Goal: Transaction & Acquisition: Book appointment/travel/reservation

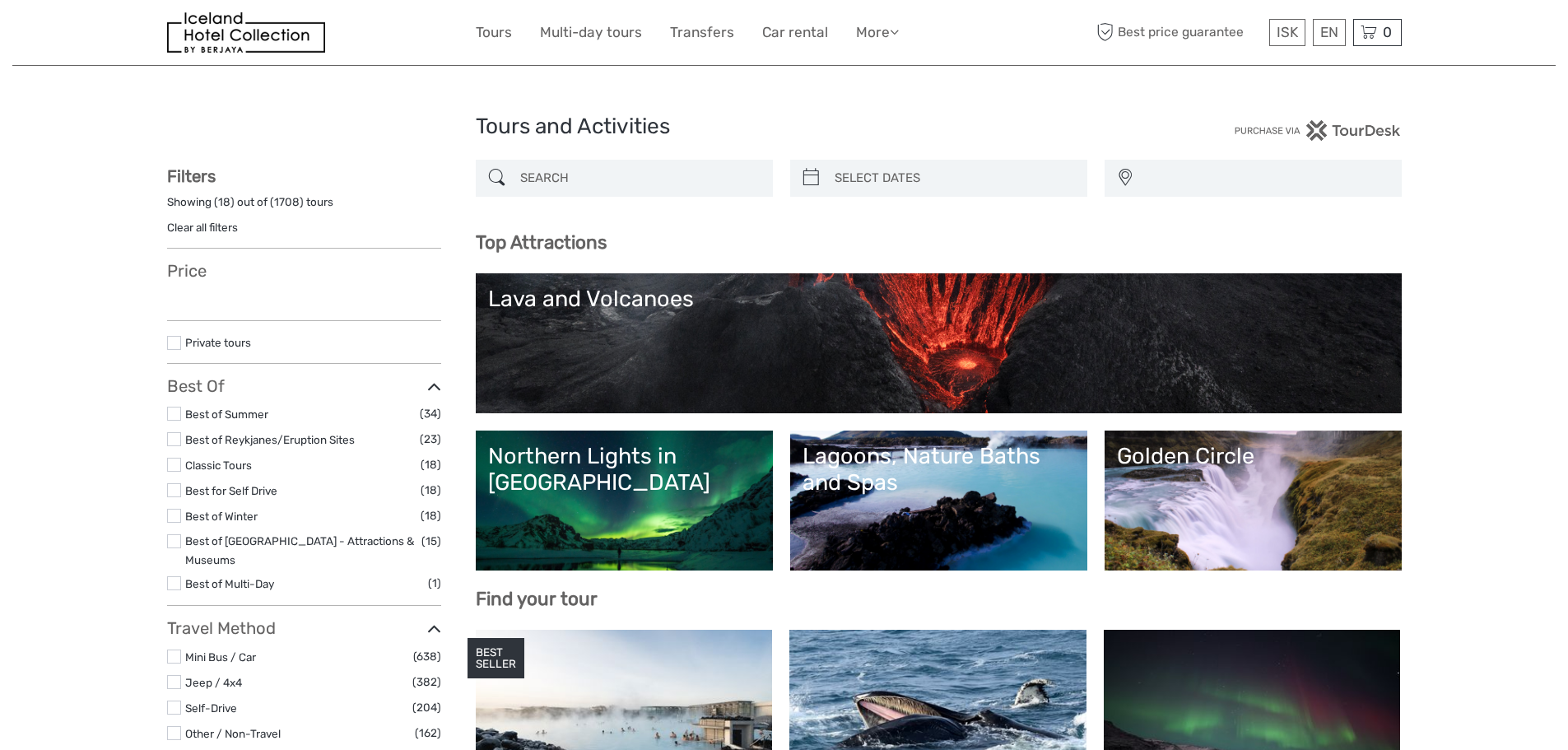
select select
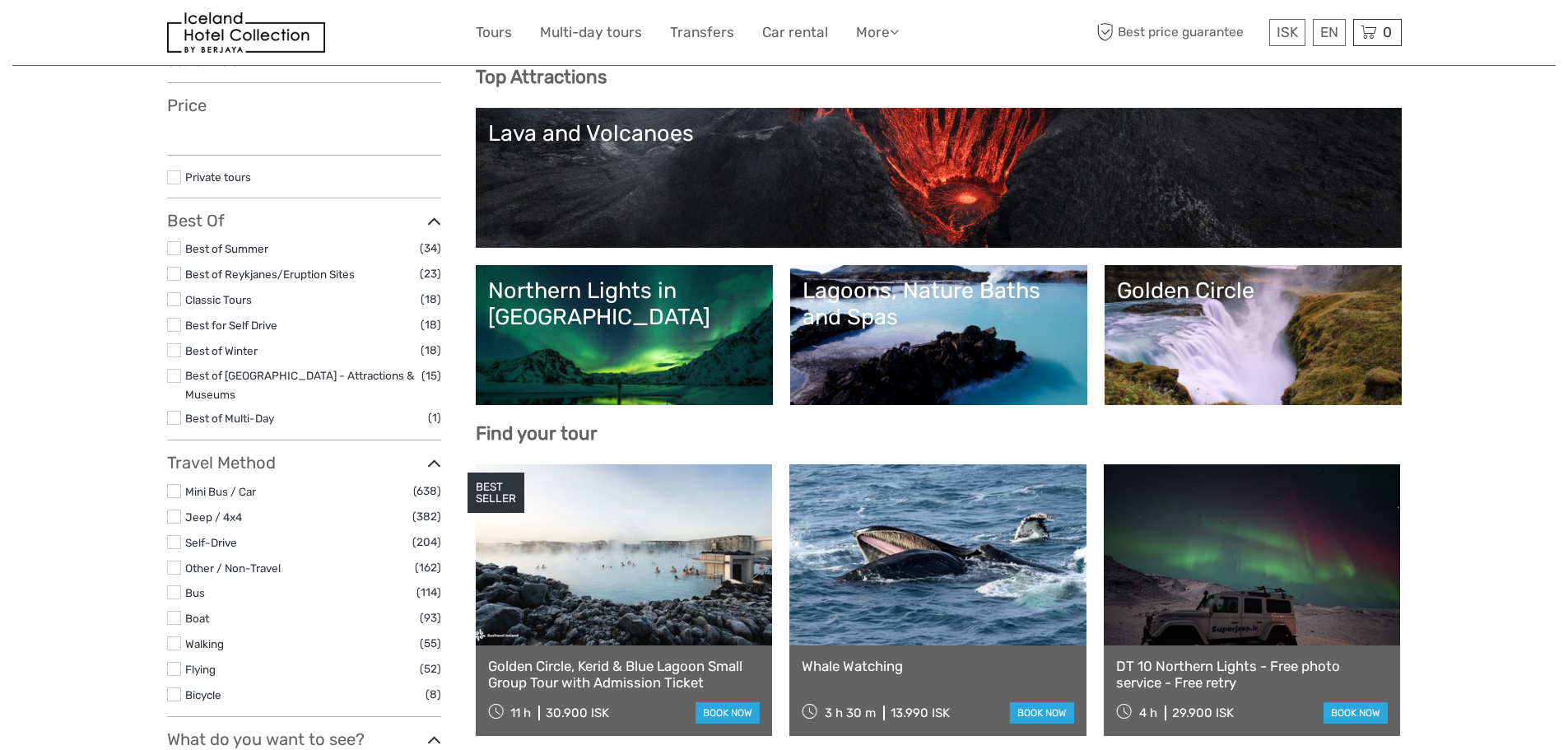
select select
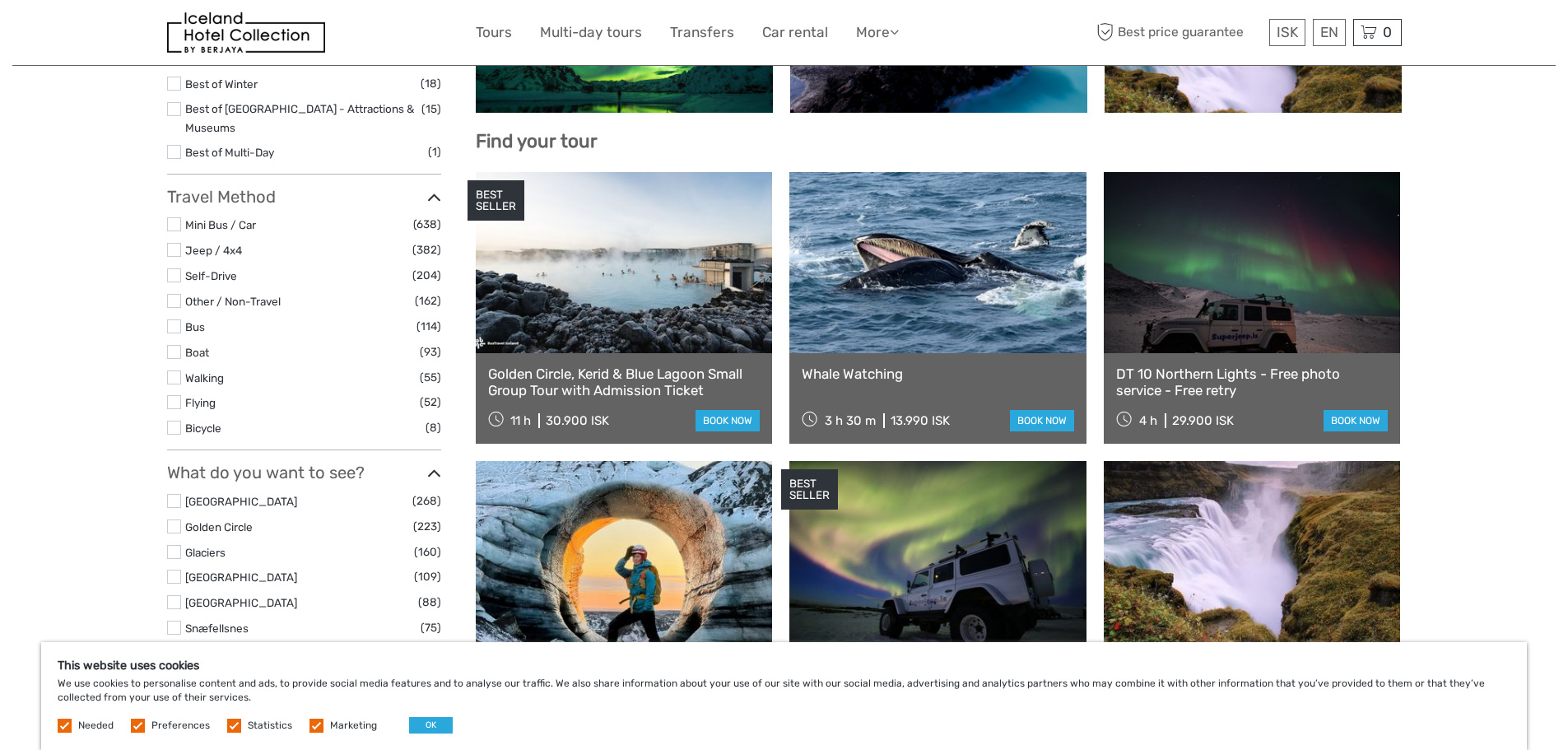
scroll to position [453, 0]
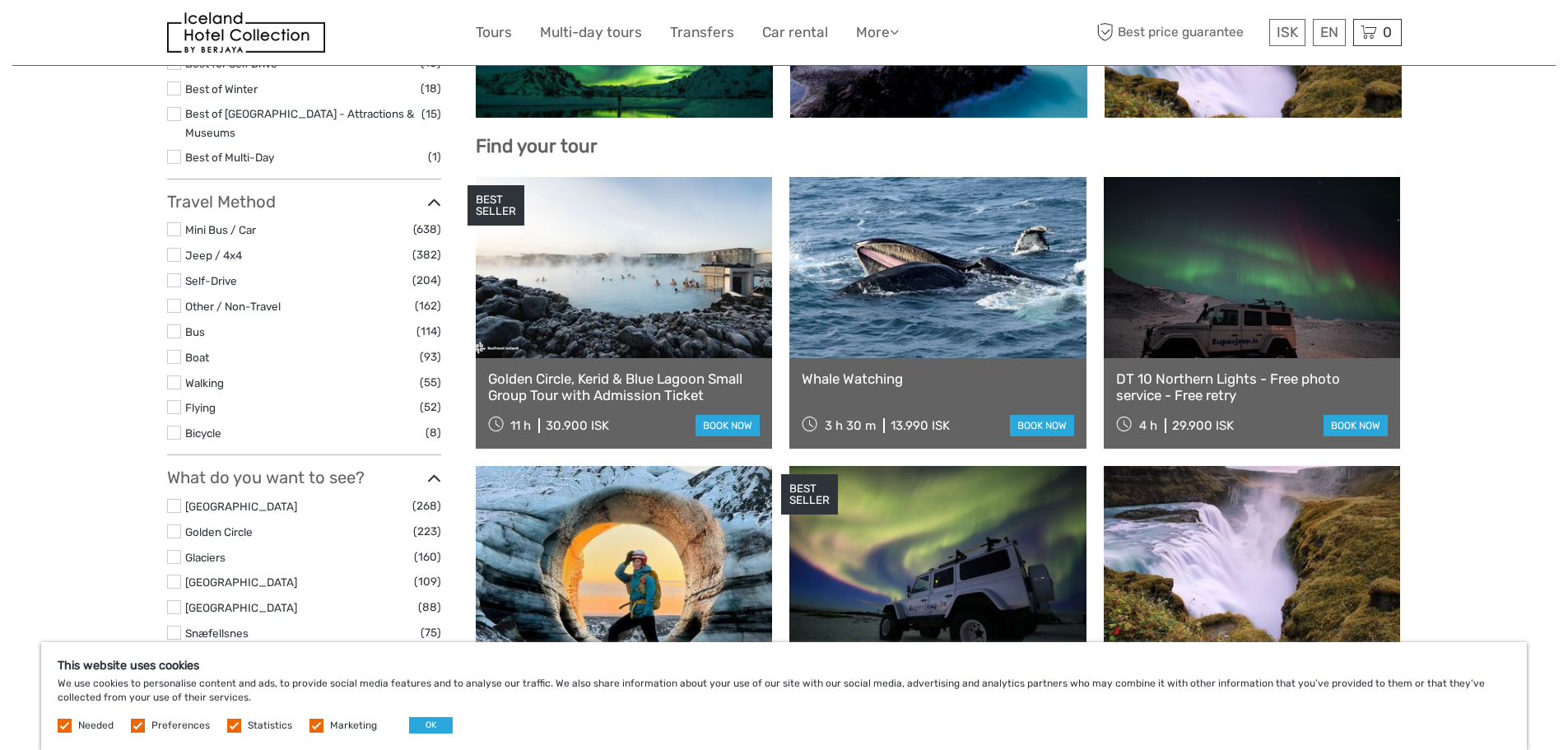
click at [956, 305] on link at bounding box center [938, 268] width 297 height 181
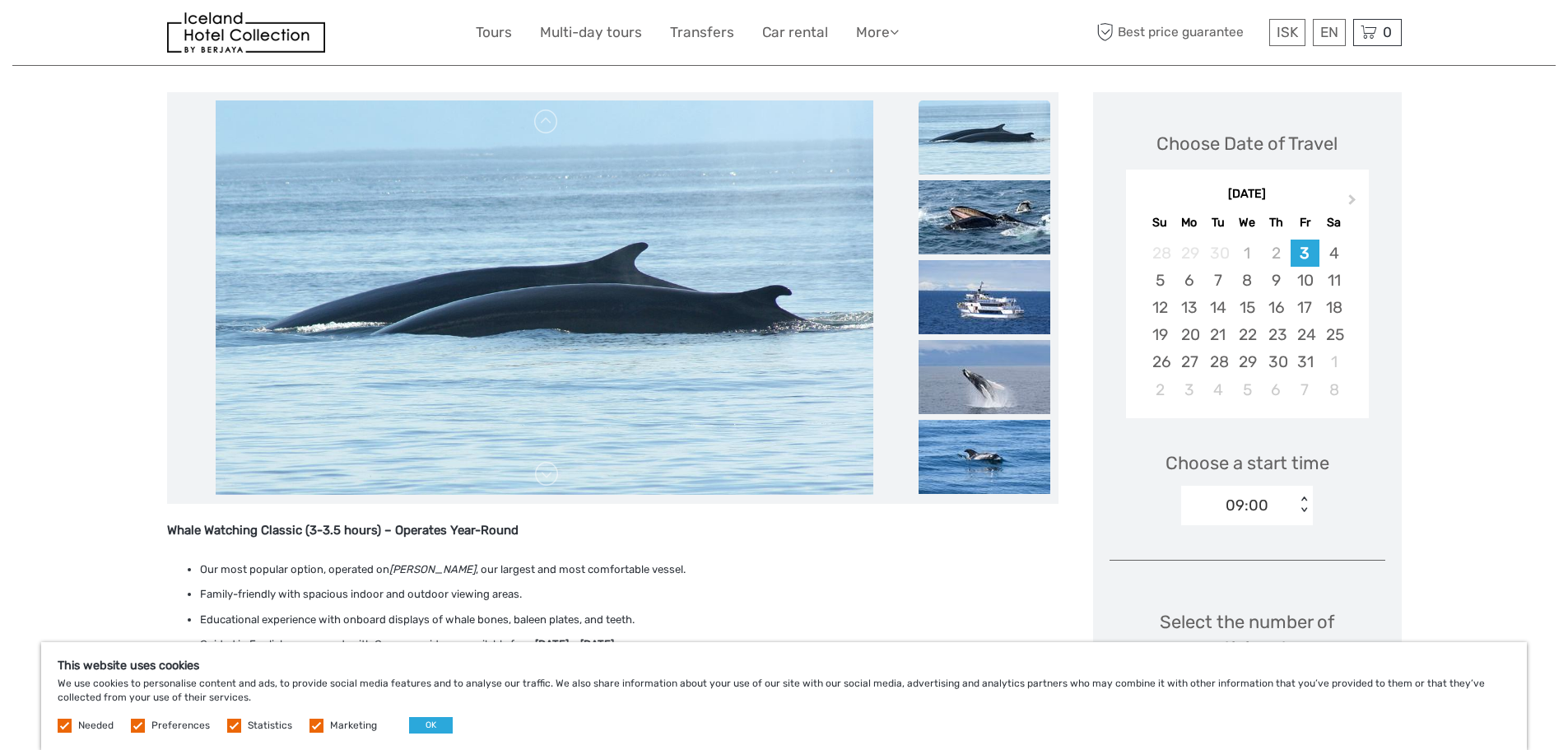
scroll to position [206, 0]
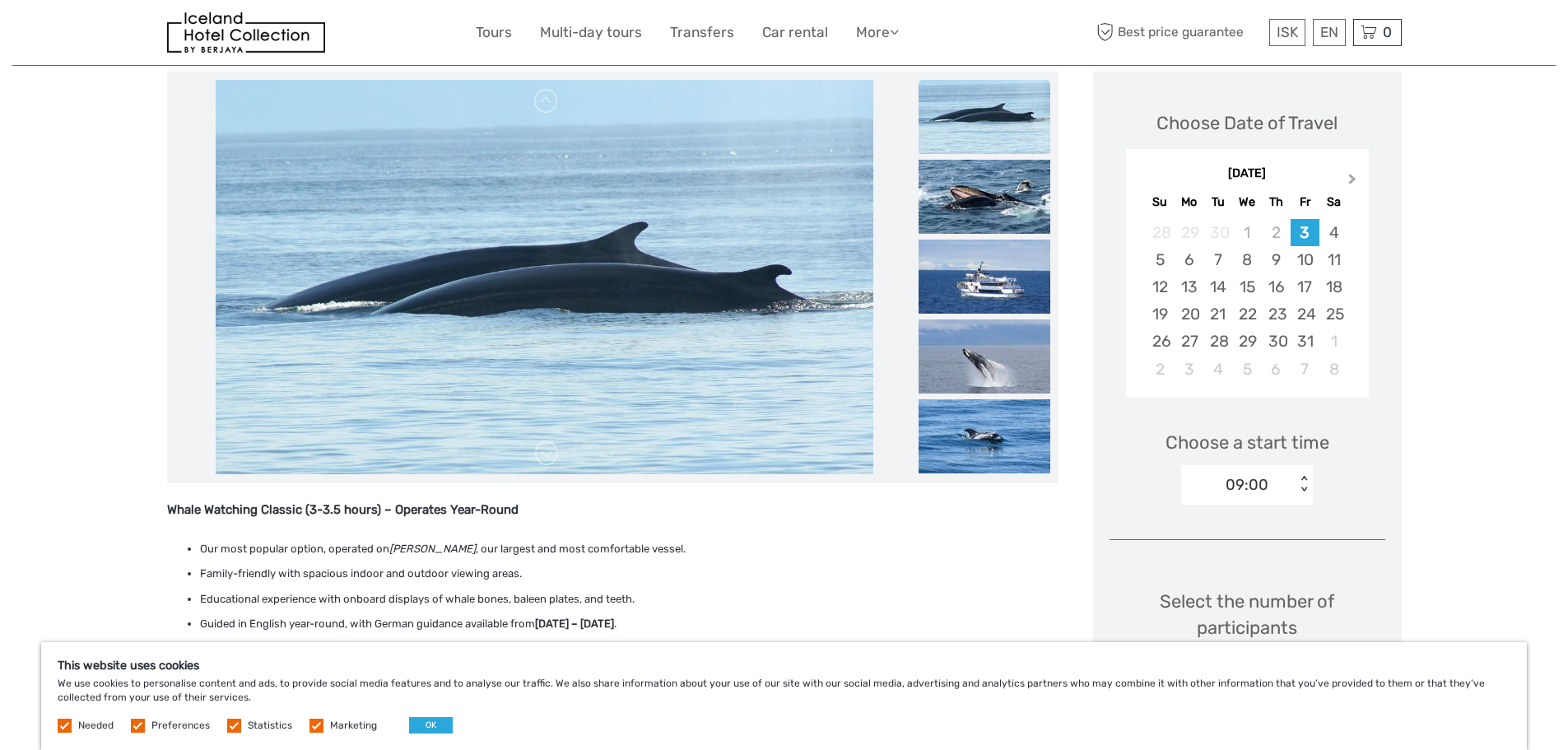
click at [1352, 172] on button "Next Month" at bounding box center [1353, 182] width 26 height 26
click at [1307, 287] on div "14" at bounding box center [1305, 287] width 29 height 27
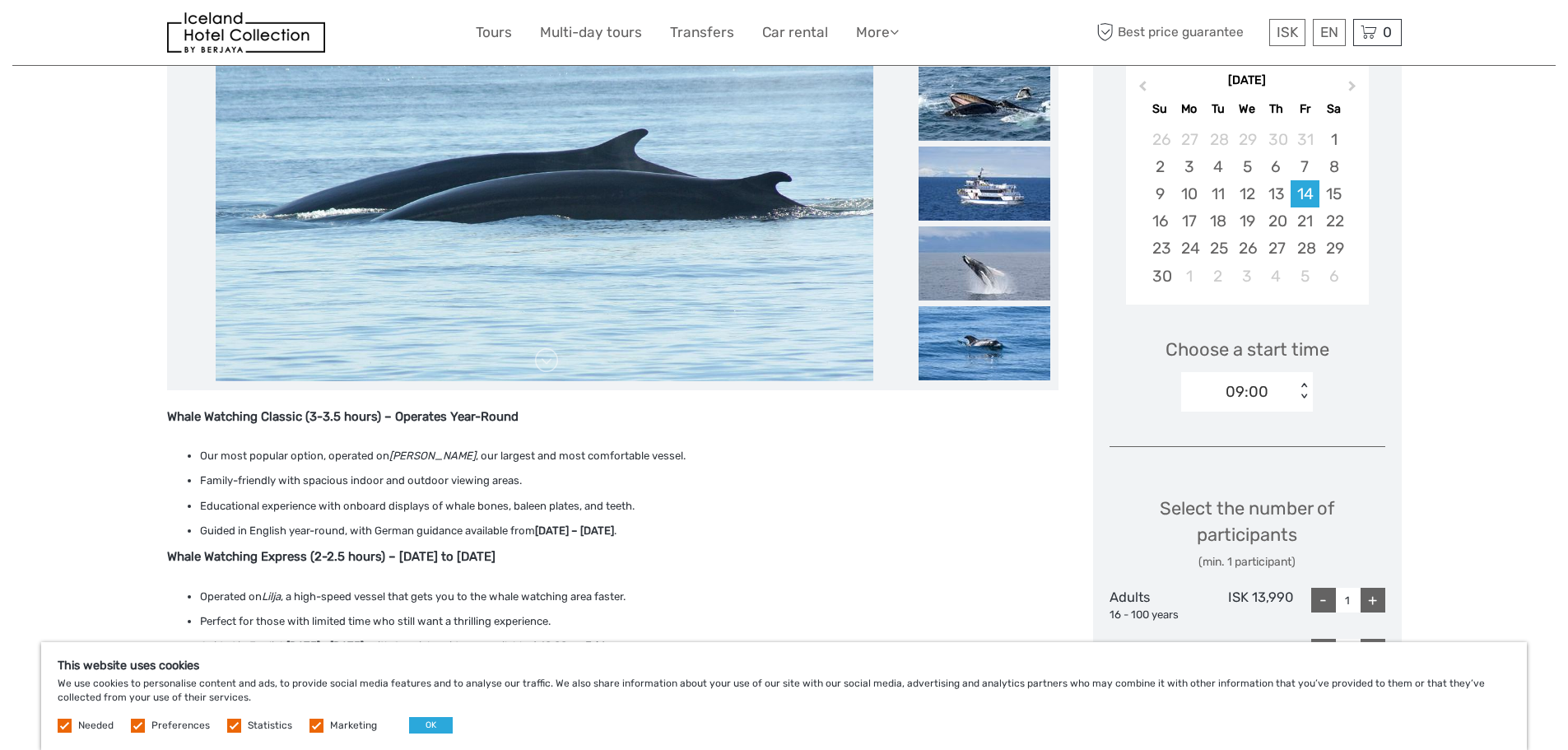
scroll to position [308, 0]
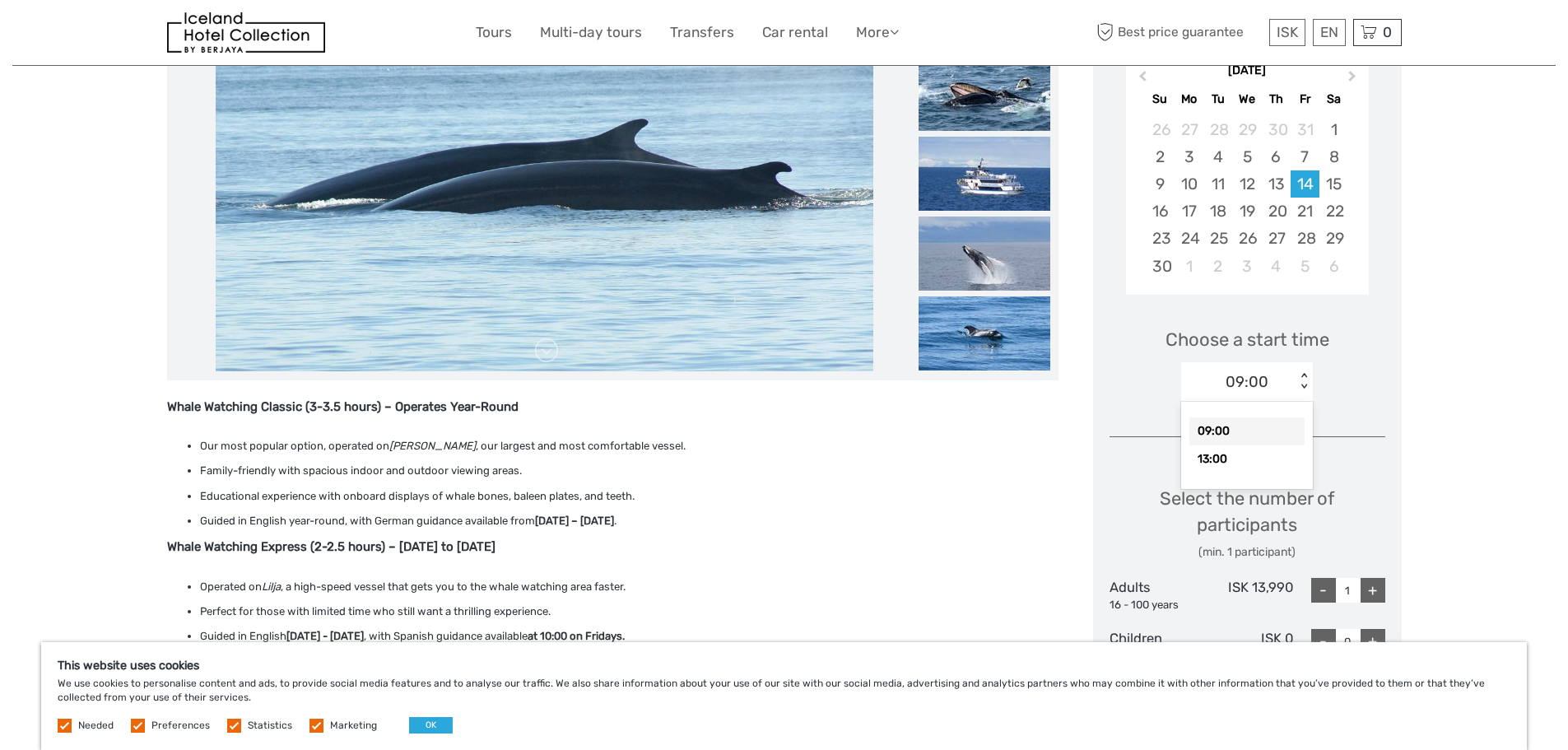
click at [1301, 383] on div "< >" at bounding box center [1305, 381] width 14 height 17
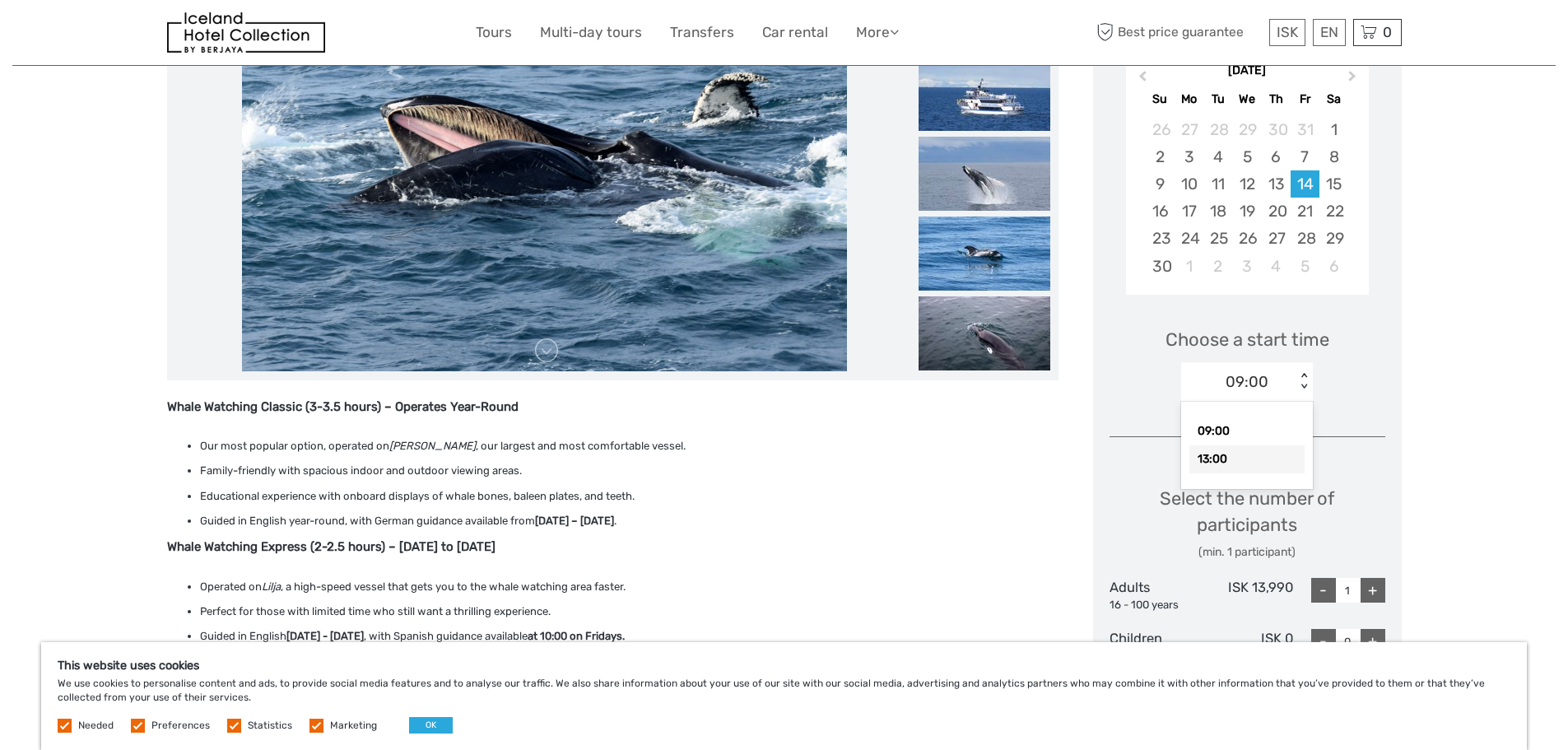
click at [1238, 456] on div "13:00" at bounding box center [1246, 459] width 116 height 28
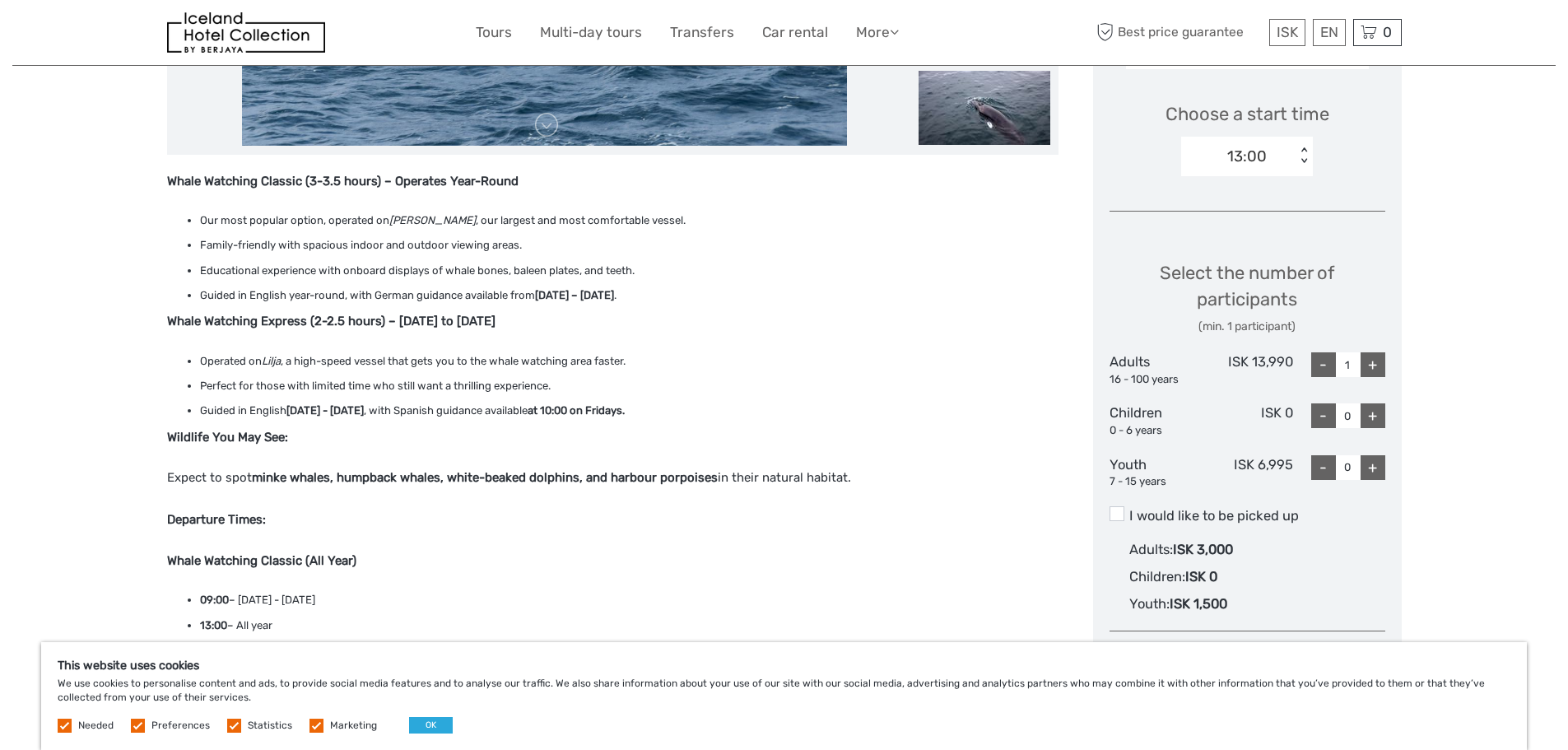
scroll to position [535, 0]
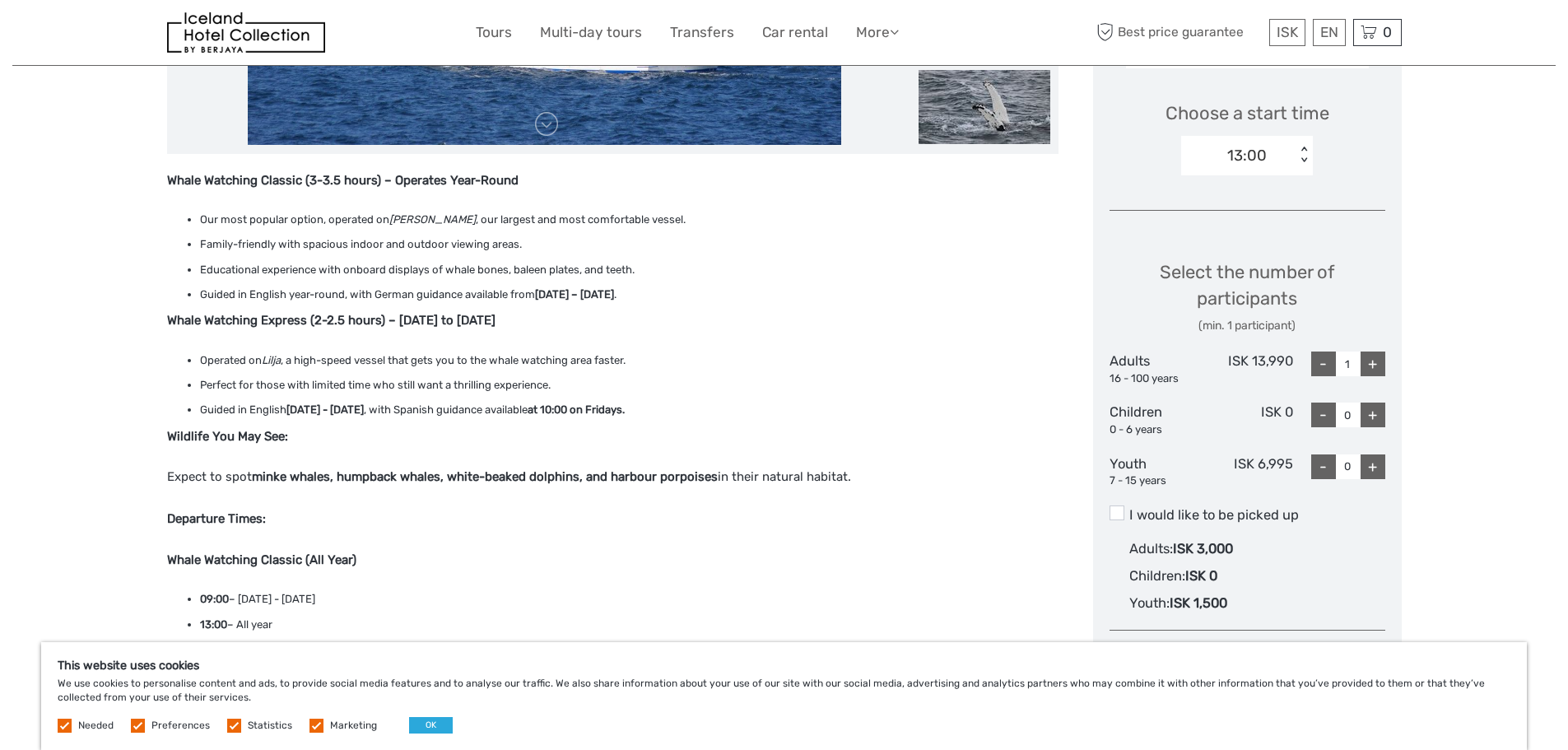
click at [1370, 366] on div "+" at bounding box center [1373, 364] width 25 height 25
type input "2"
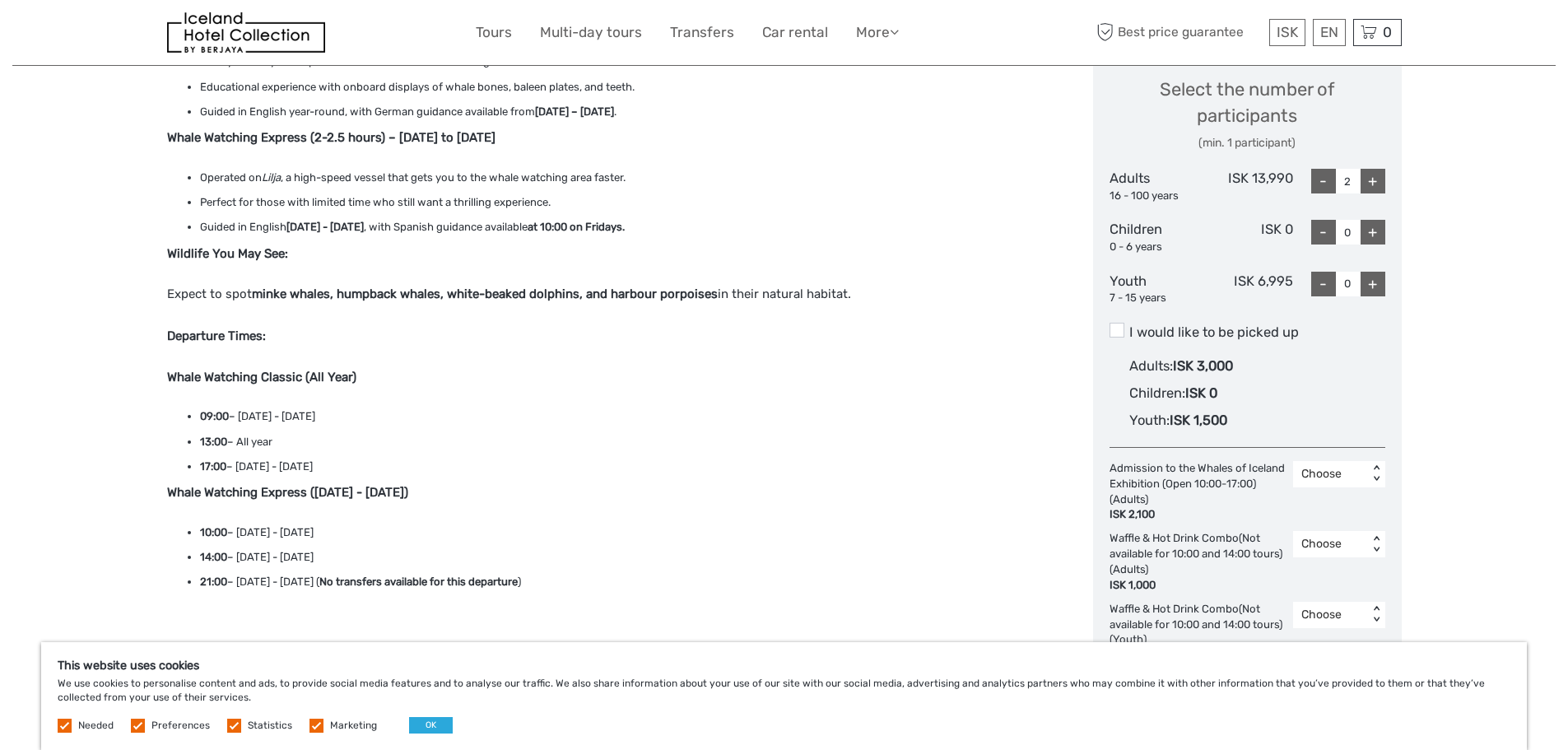
scroll to position [720, 0]
click at [1117, 327] on span at bounding box center [1116, 327] width 15 height 15
click at [1129, 323] on input "I would like to be picked up" at bounding box center [1129, 323] width 0 height 0
click at [1374, 541] on div "< >" at bounding box center [1376, 541] width 14 height 17
click at [1325, 638] on div "2" at bounding box center [1339, 640] width 76 height 28
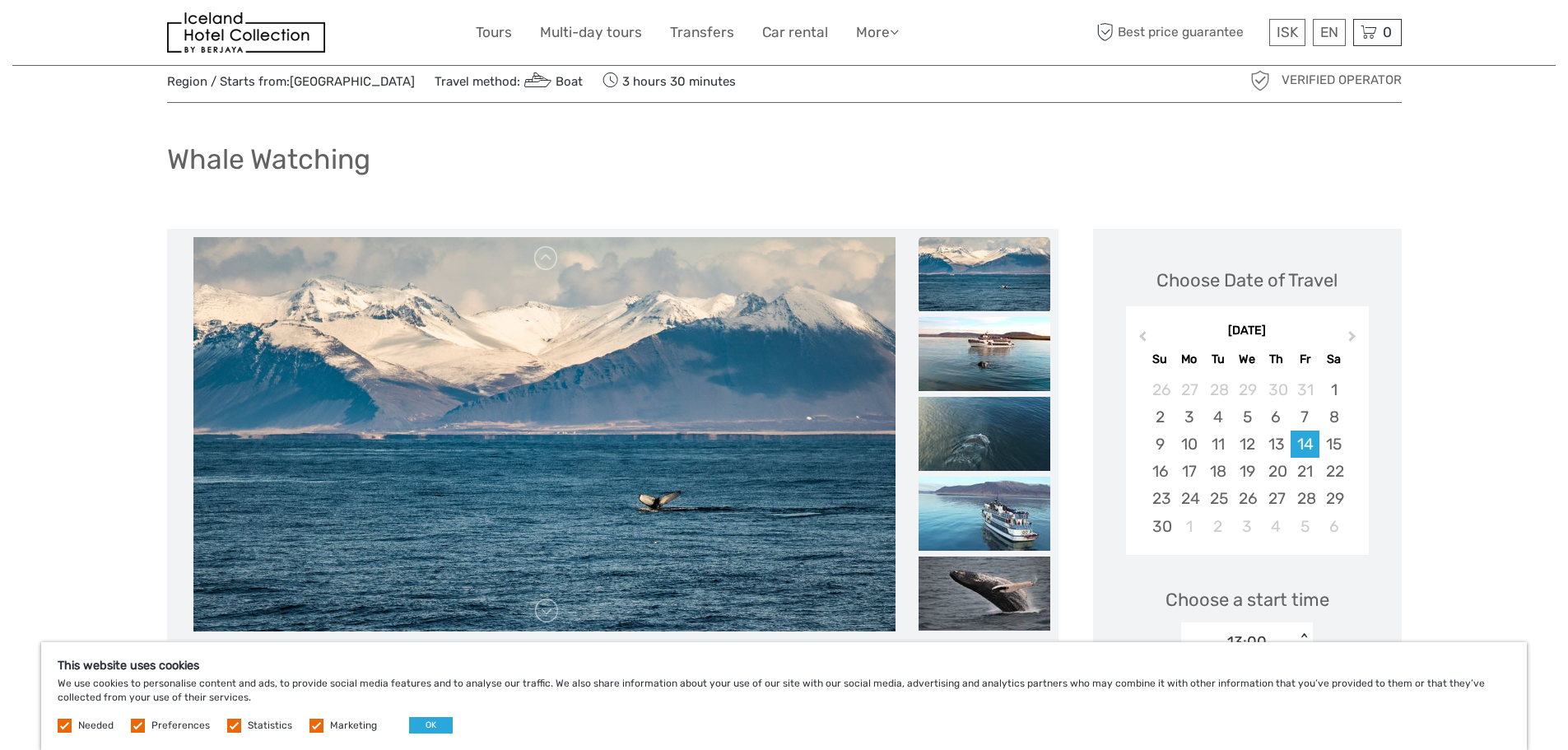
scroll to position [0, 0]
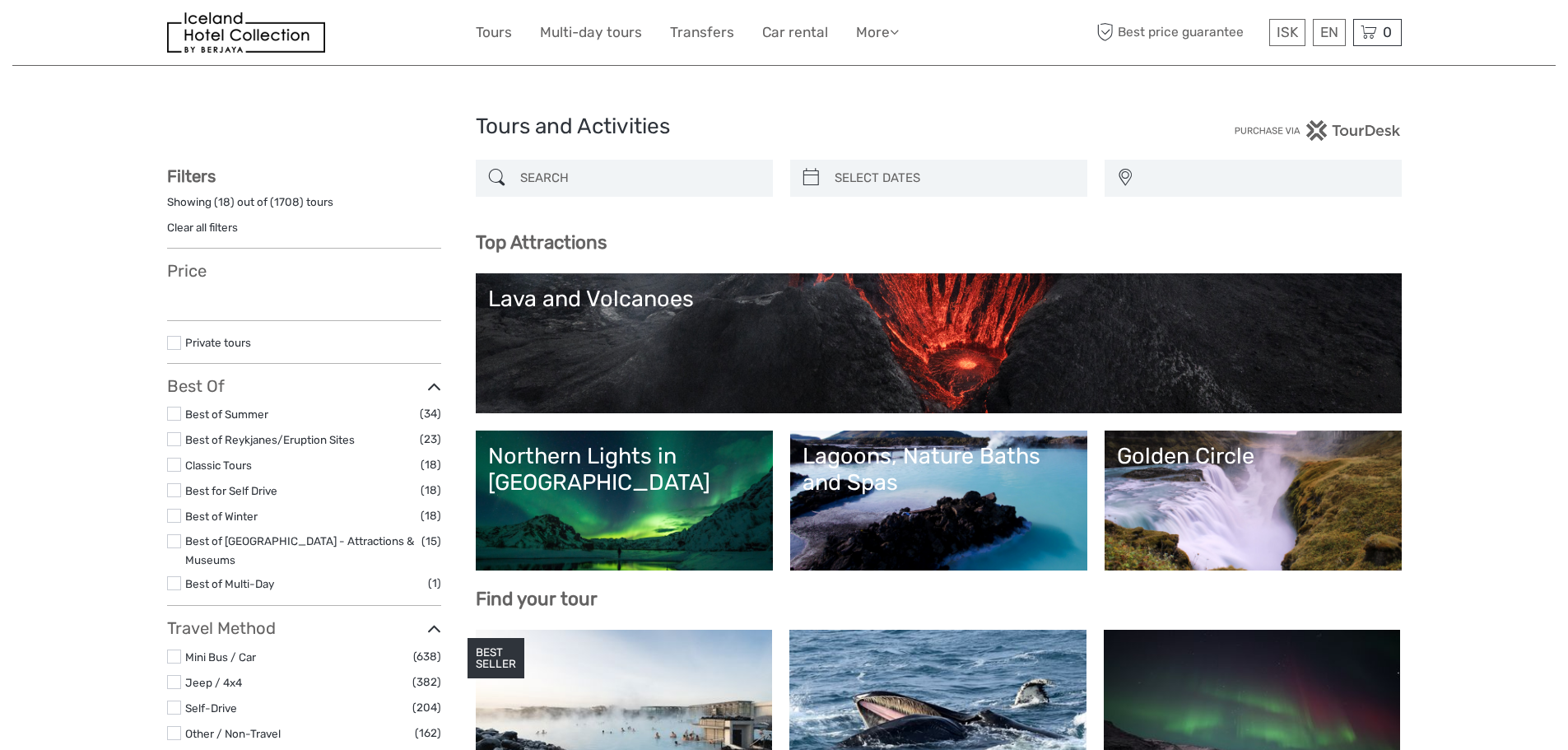
select select
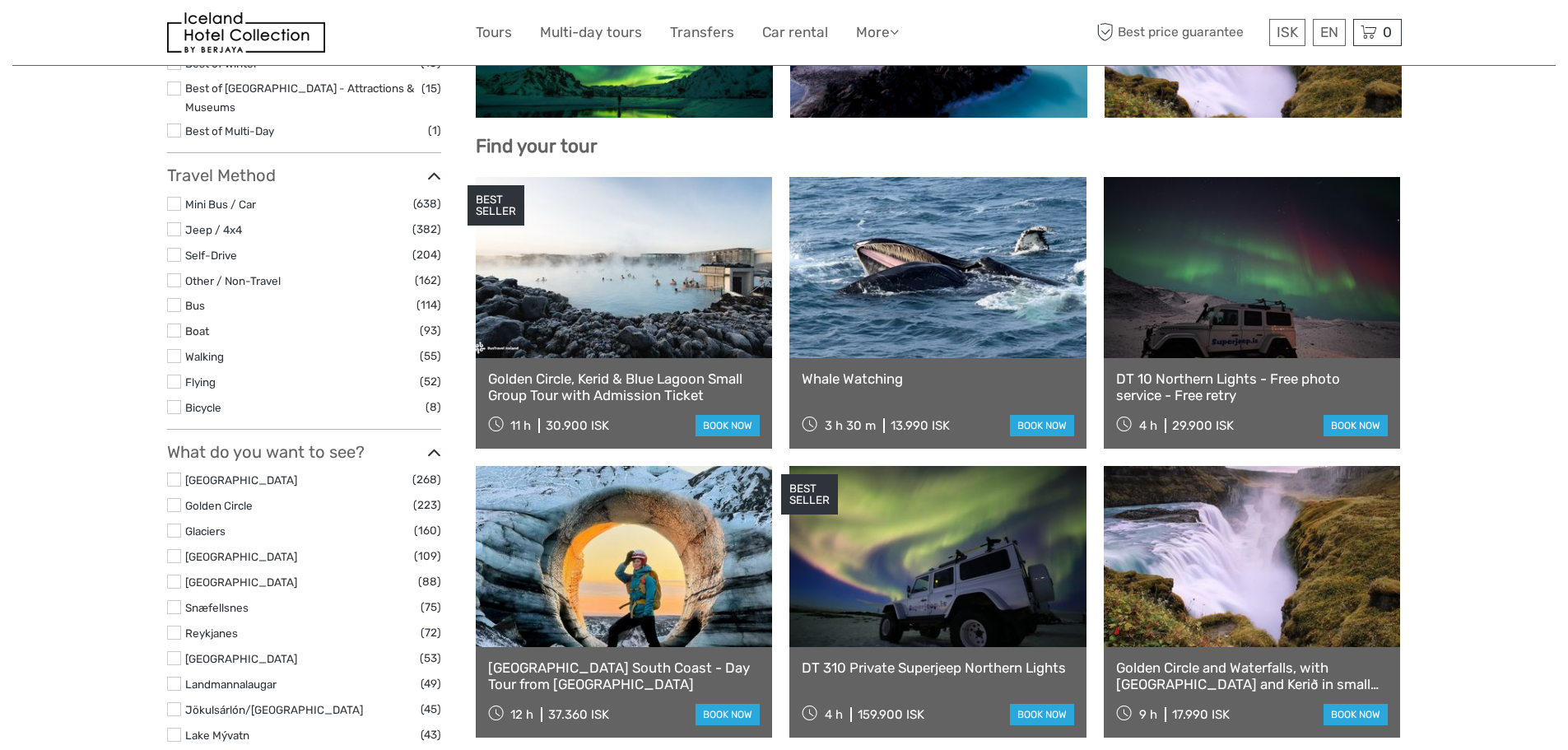
select select
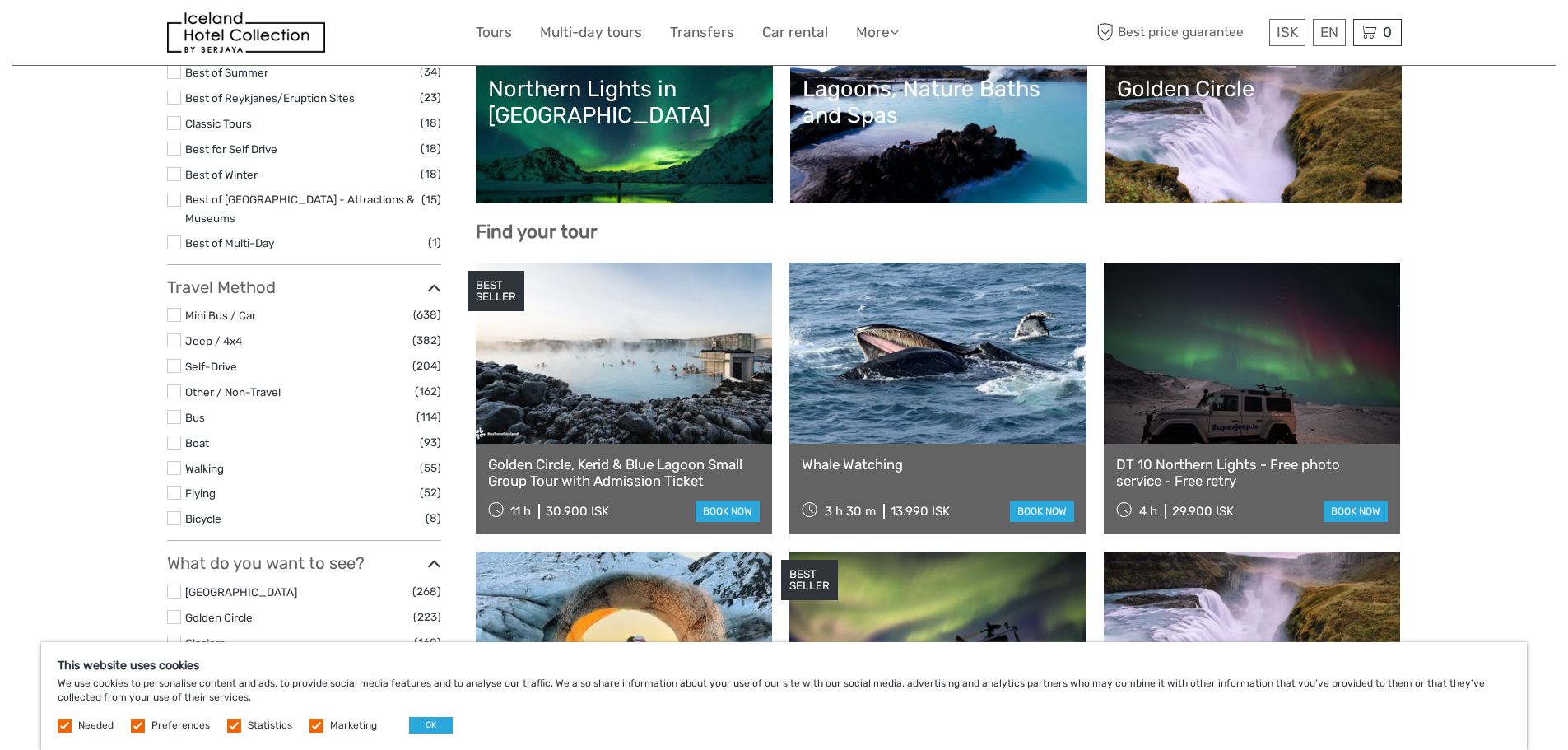
scroll to position [370, 0]
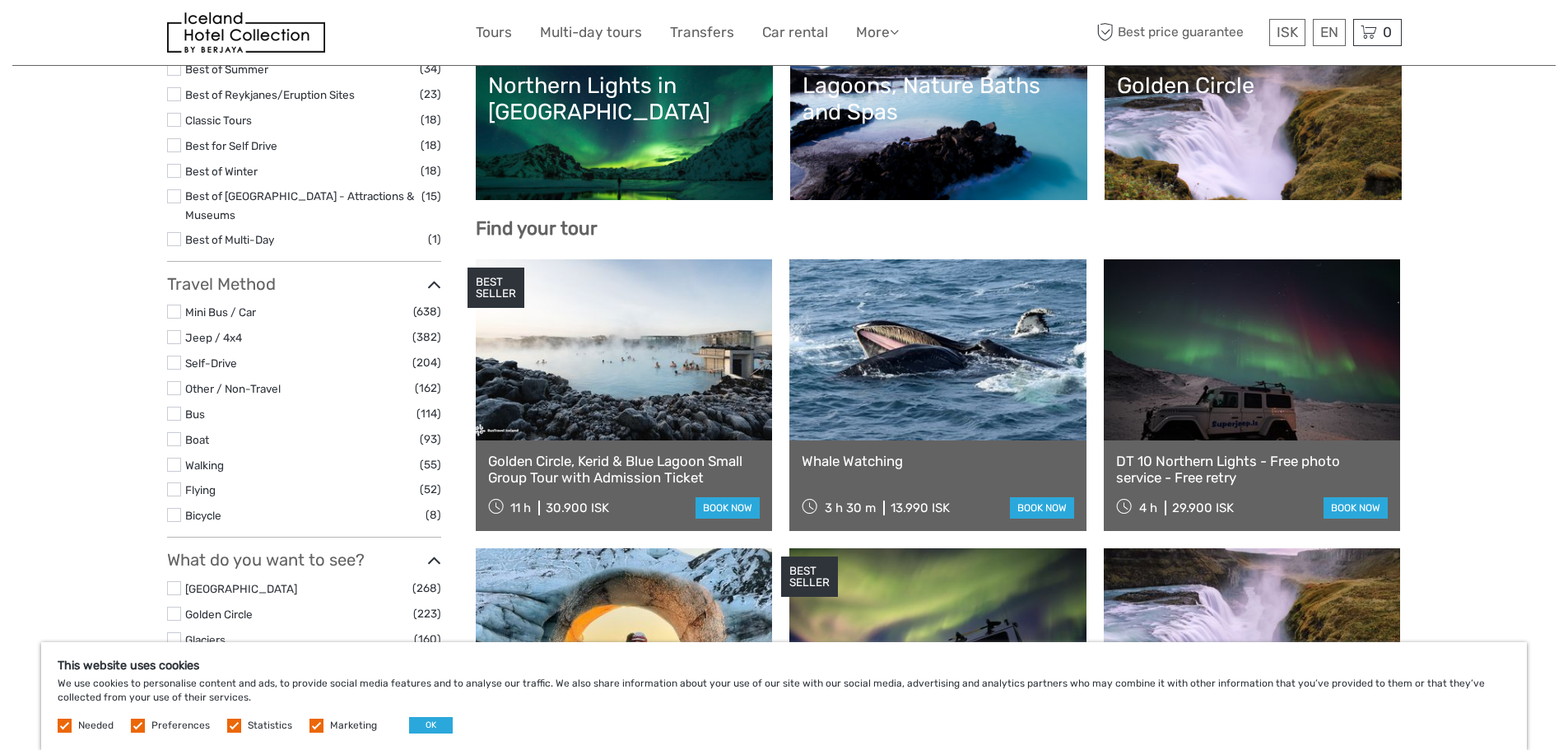
click at [642, 331] on link at bounding box center [625, 349] width 297 height 181
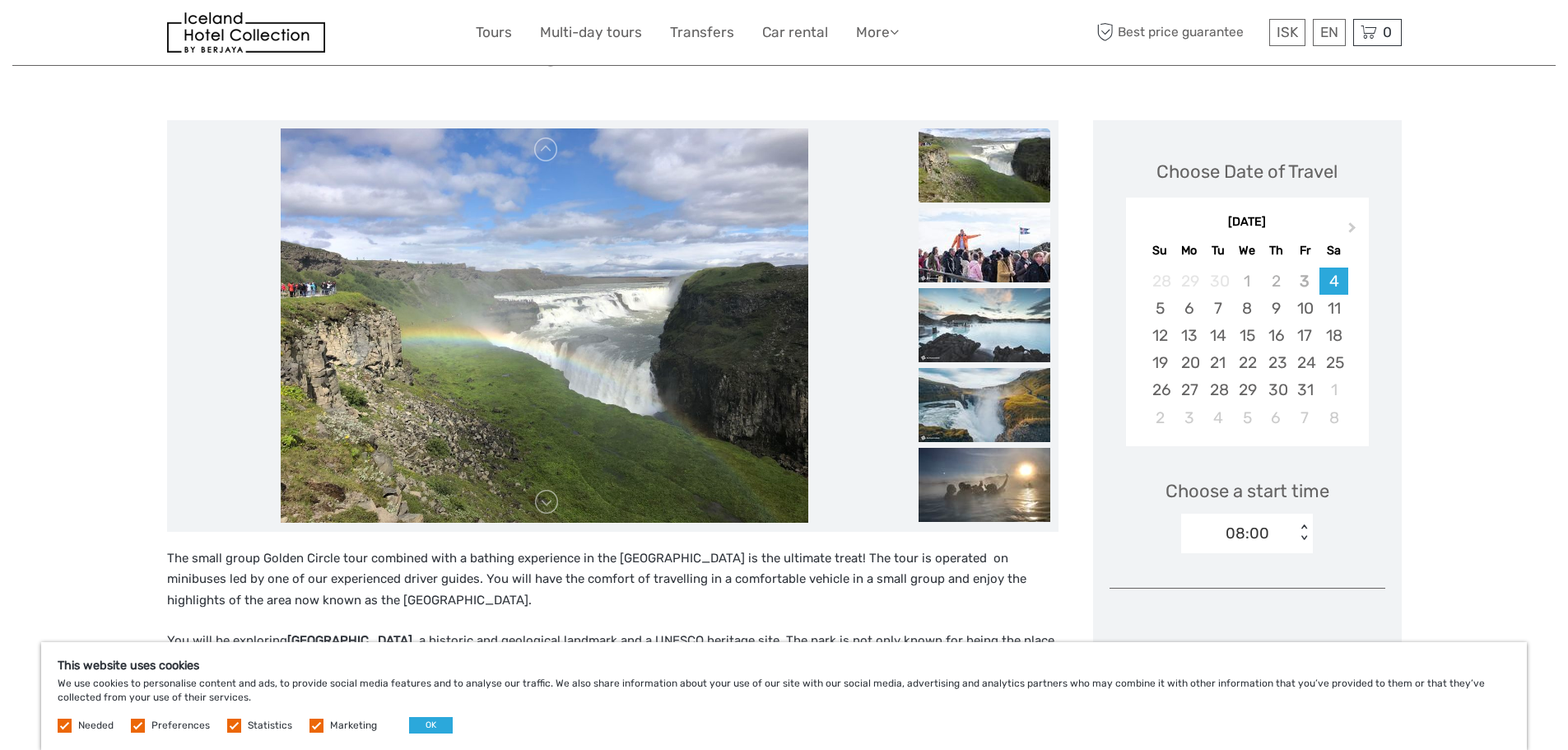
scroll to position [124, 0]
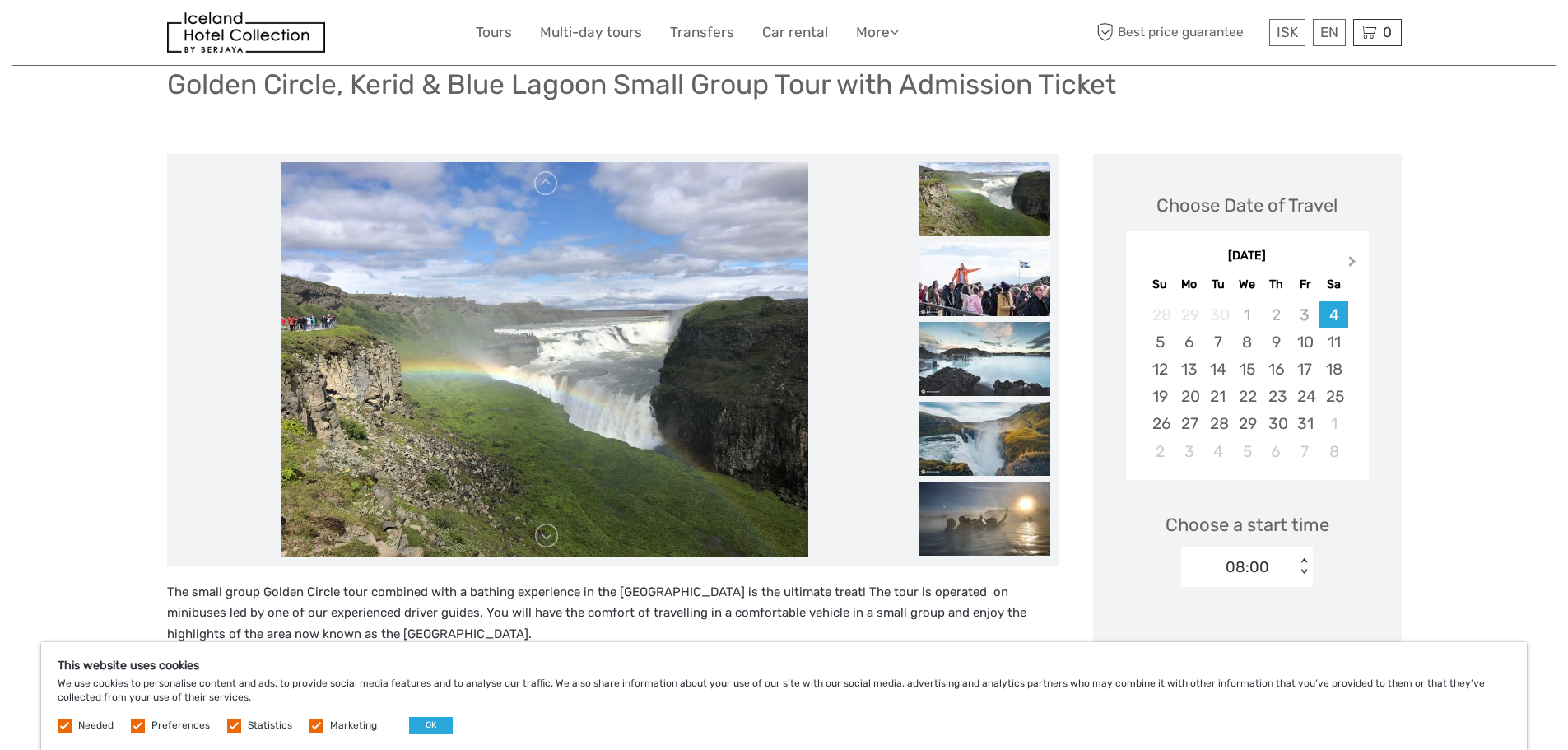
click at [1352, 258] on span "Next Month" at bounding box center [1352, 264] width 0 height 24
click at [1306, 369] on div "14" at bounding box center [1305, 369] width 29 height 27
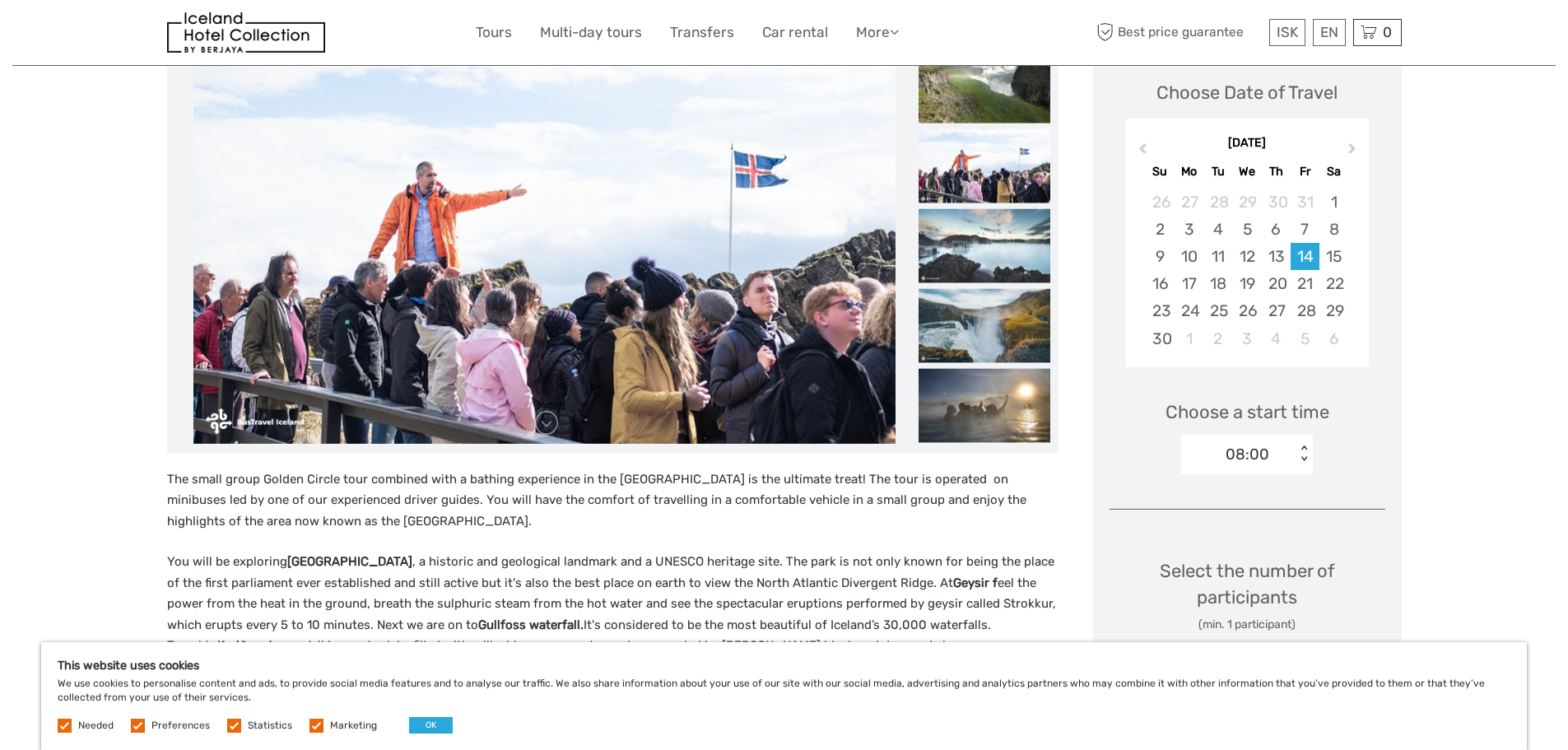
scroll to position [247, 0]
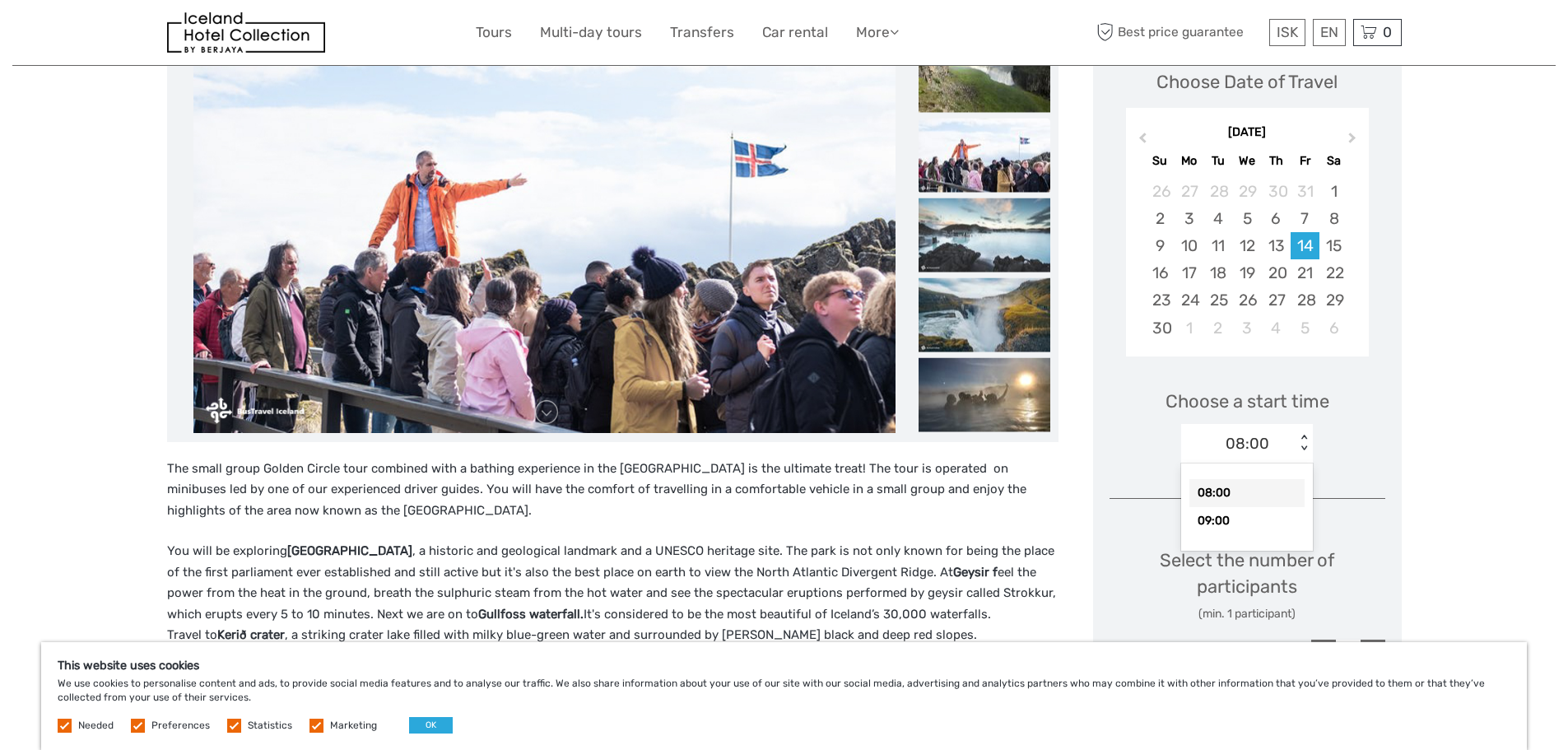
click at [1307, 449] on div "< >" at bounding box center [1305, 443] width 14 height 17
click at [1243, 521] on div "09:00" at bounding box center [1246, 521] width 116 height 28
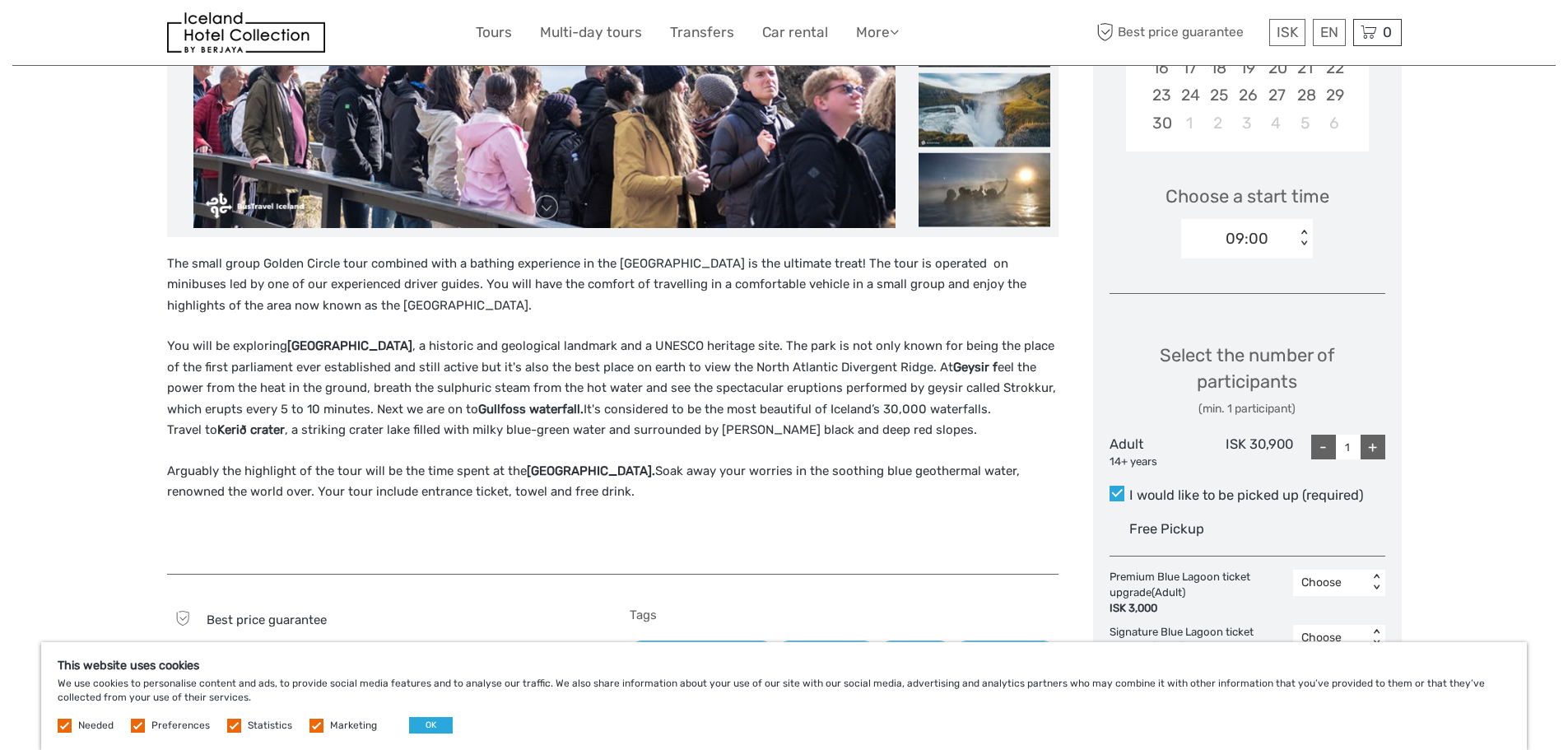
scroll to position [494, 0]
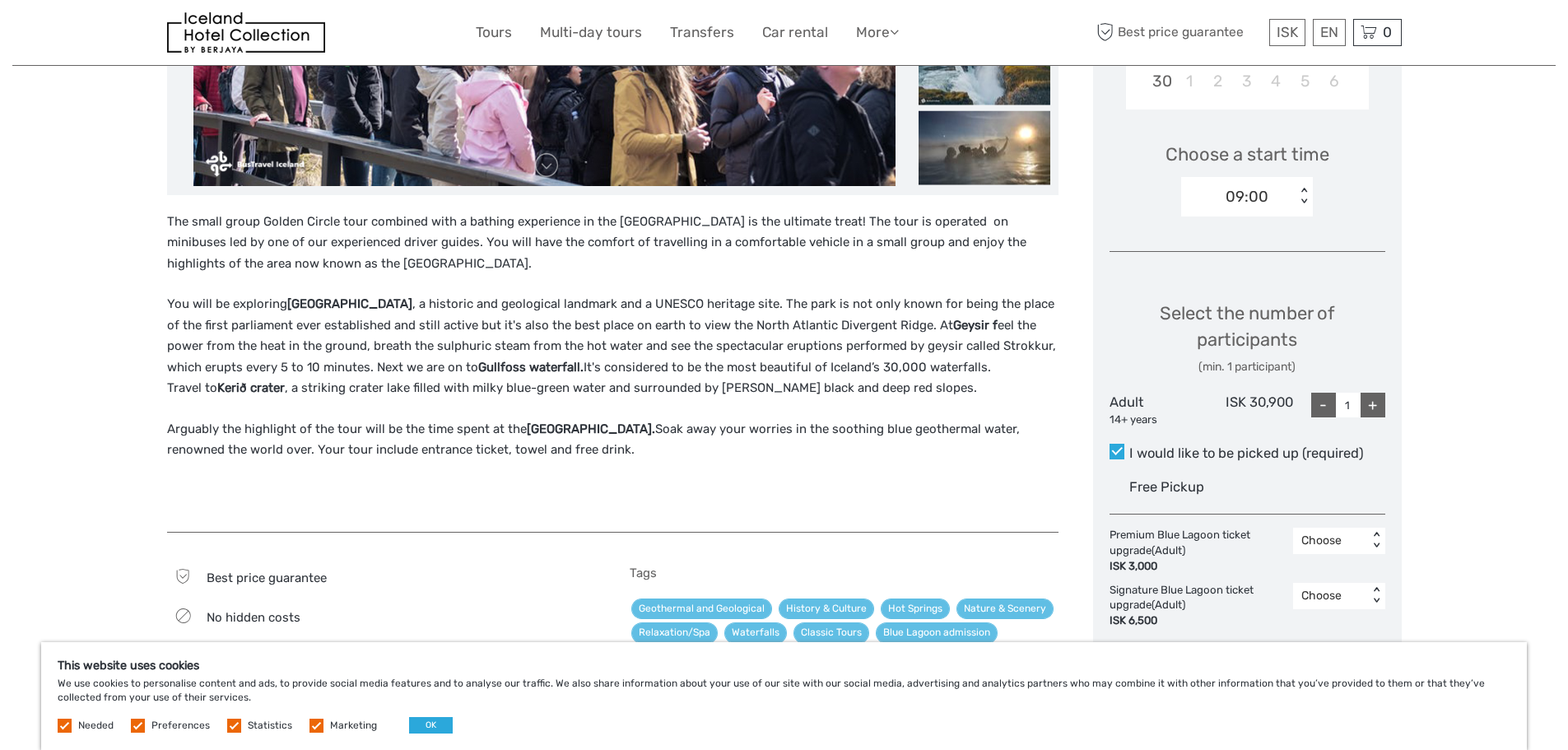
click at [1371, 400] on div "+" at bounding box center [1373, 405] width 25 height 25
type input "2"
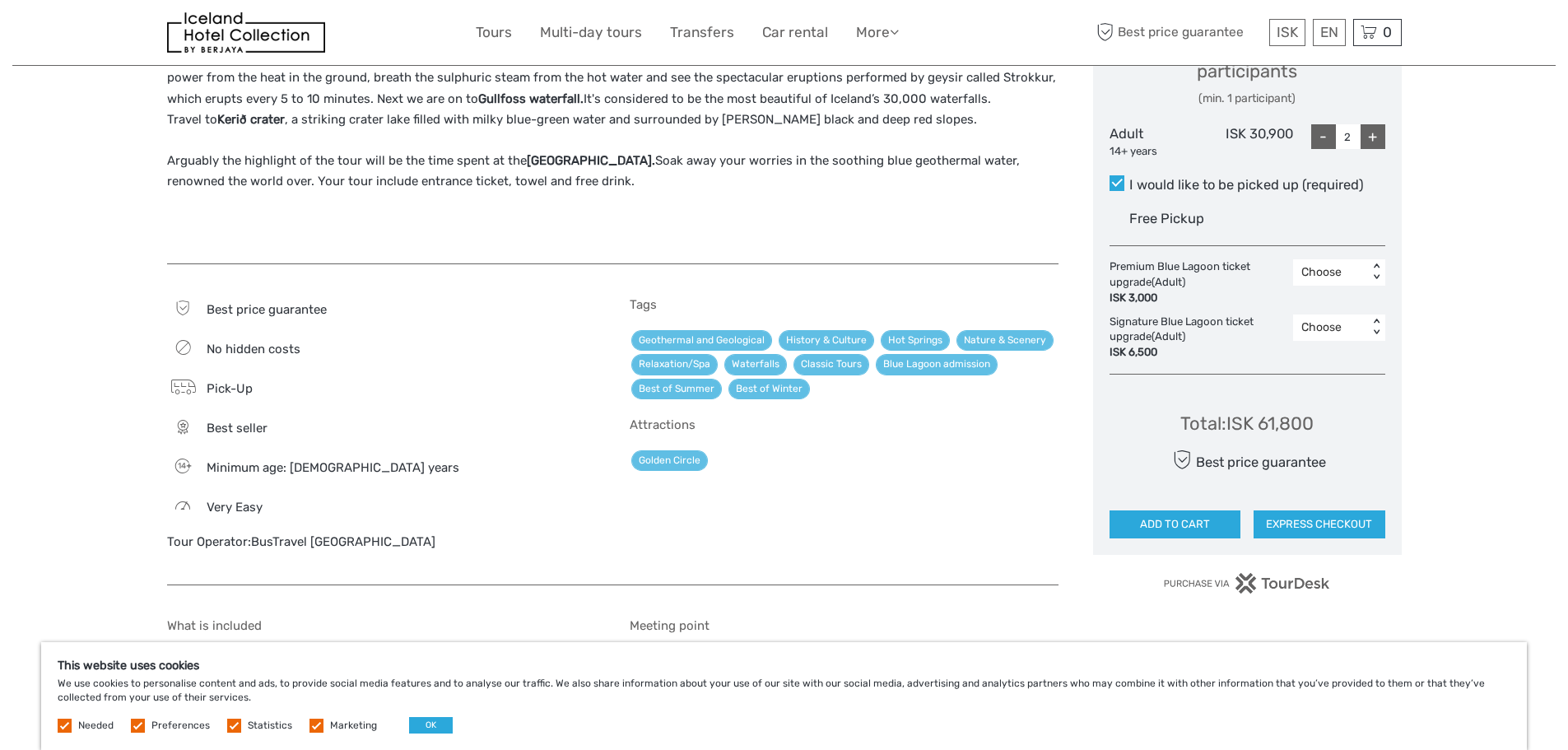
scroll to position [762, 0]
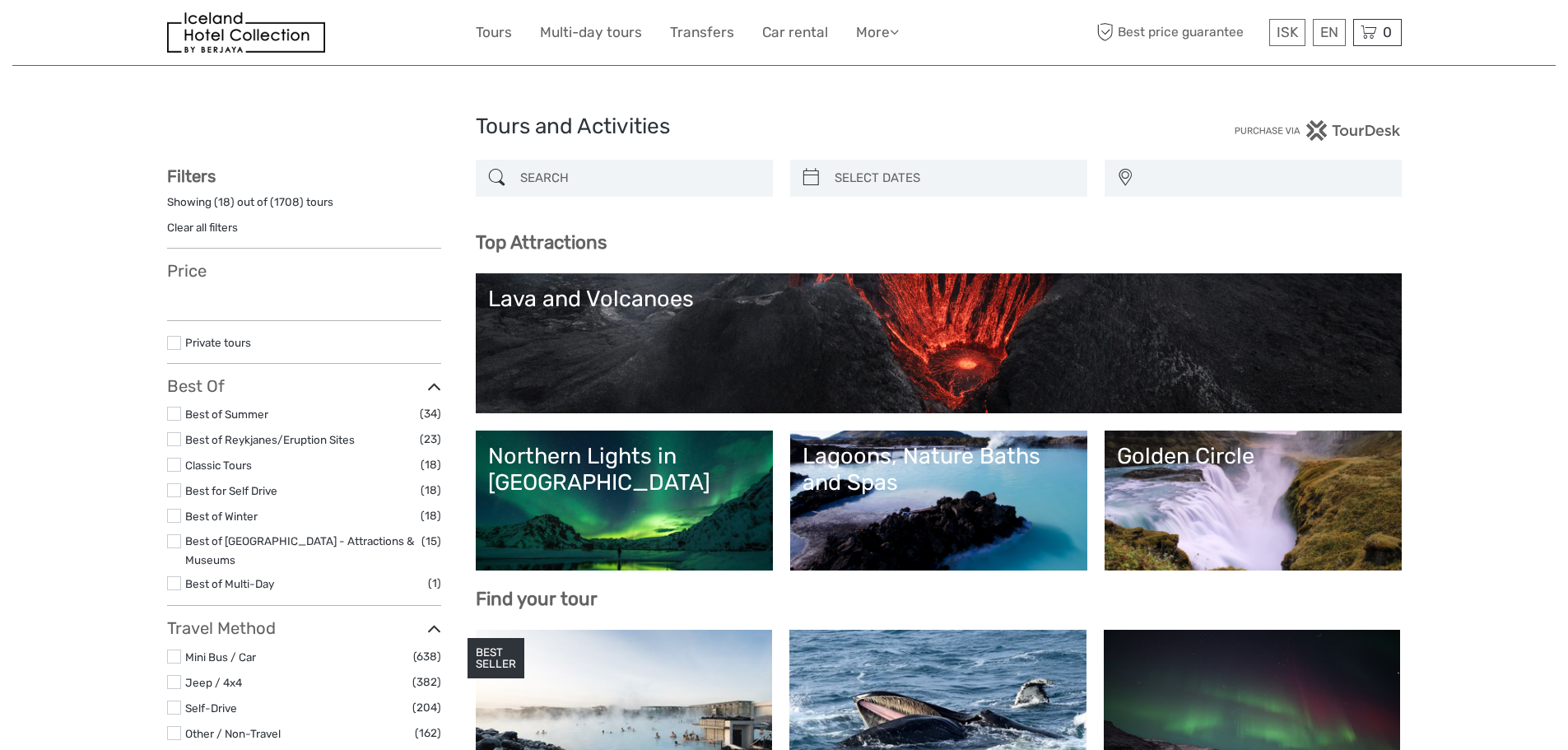
select select
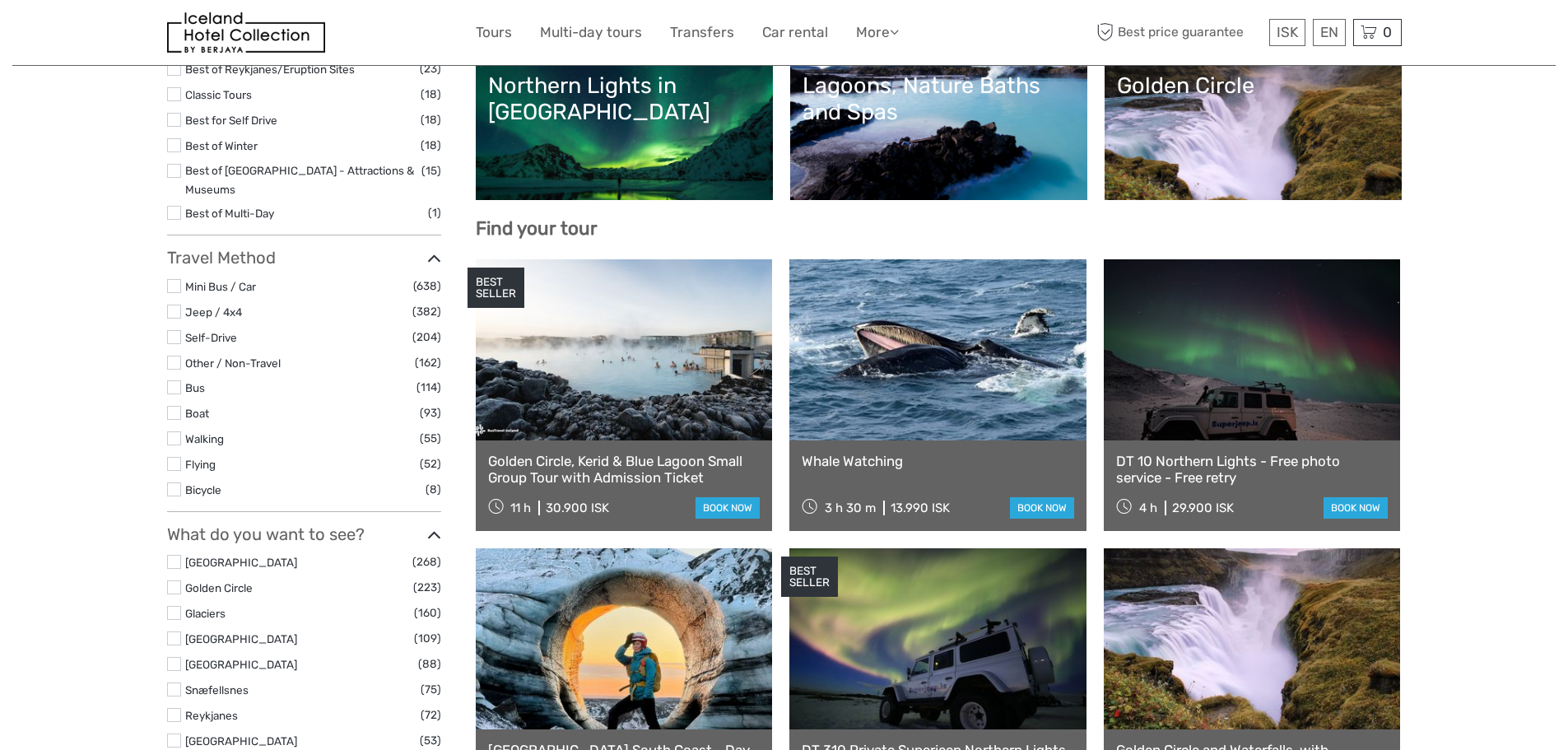
select select
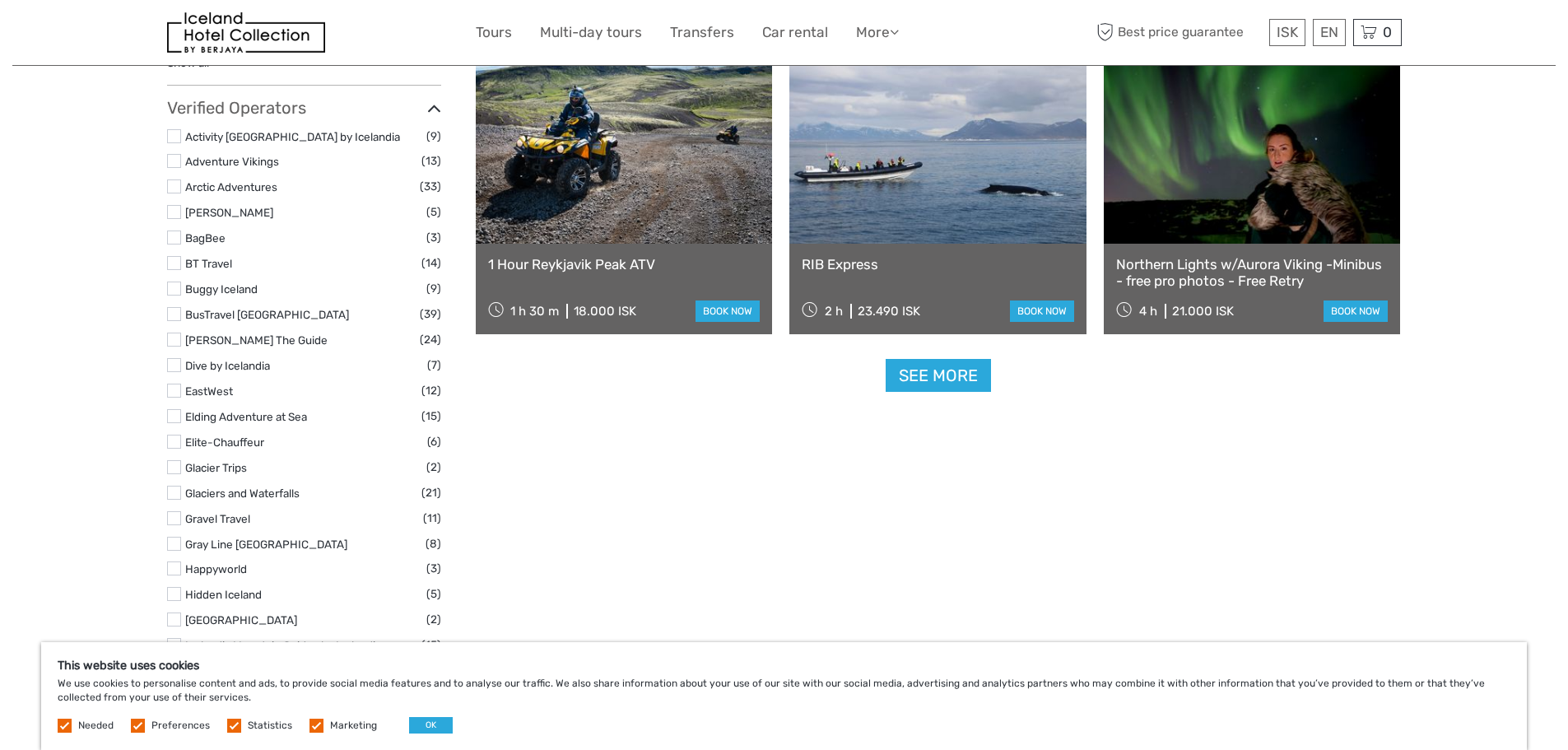
scroll to position [2017, 0]
